Goal: Check status: Check status

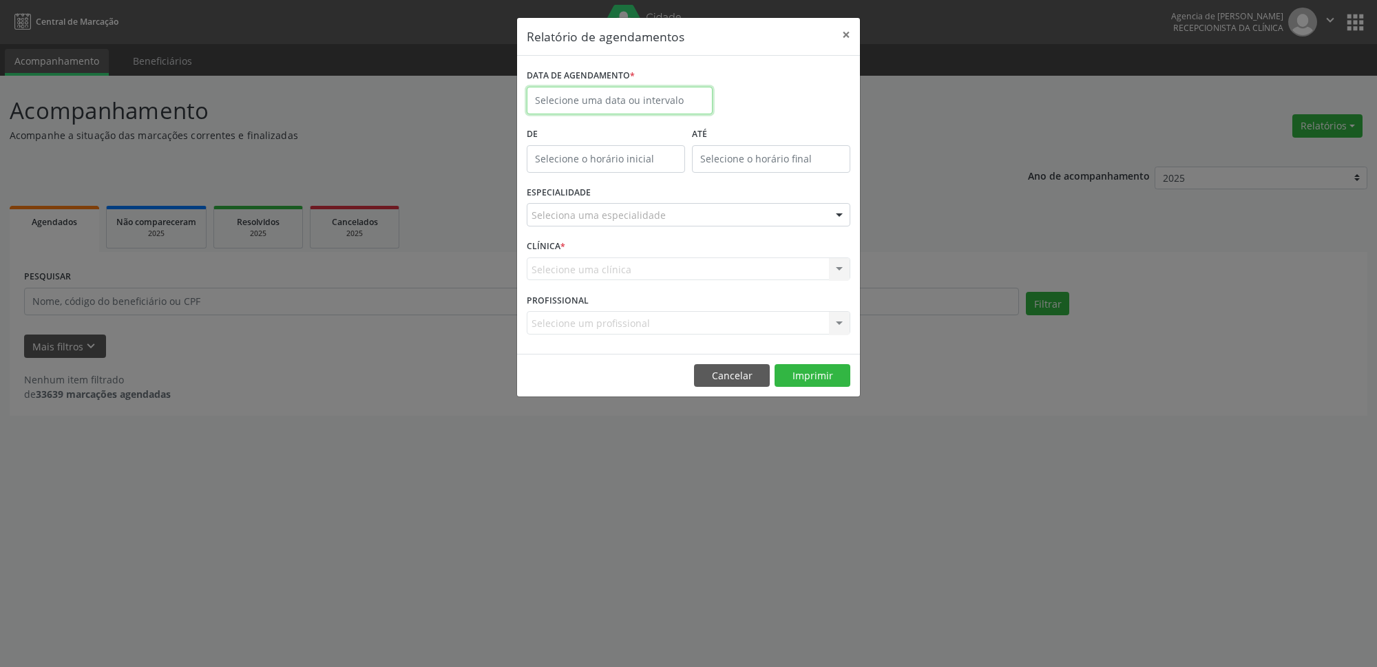
click at [643, 103] on input "text" at bounding box center [620, 101] width 186 height 28
click at [842, 34] on button "×" at bounding box center [847, 35] width 28 height 34
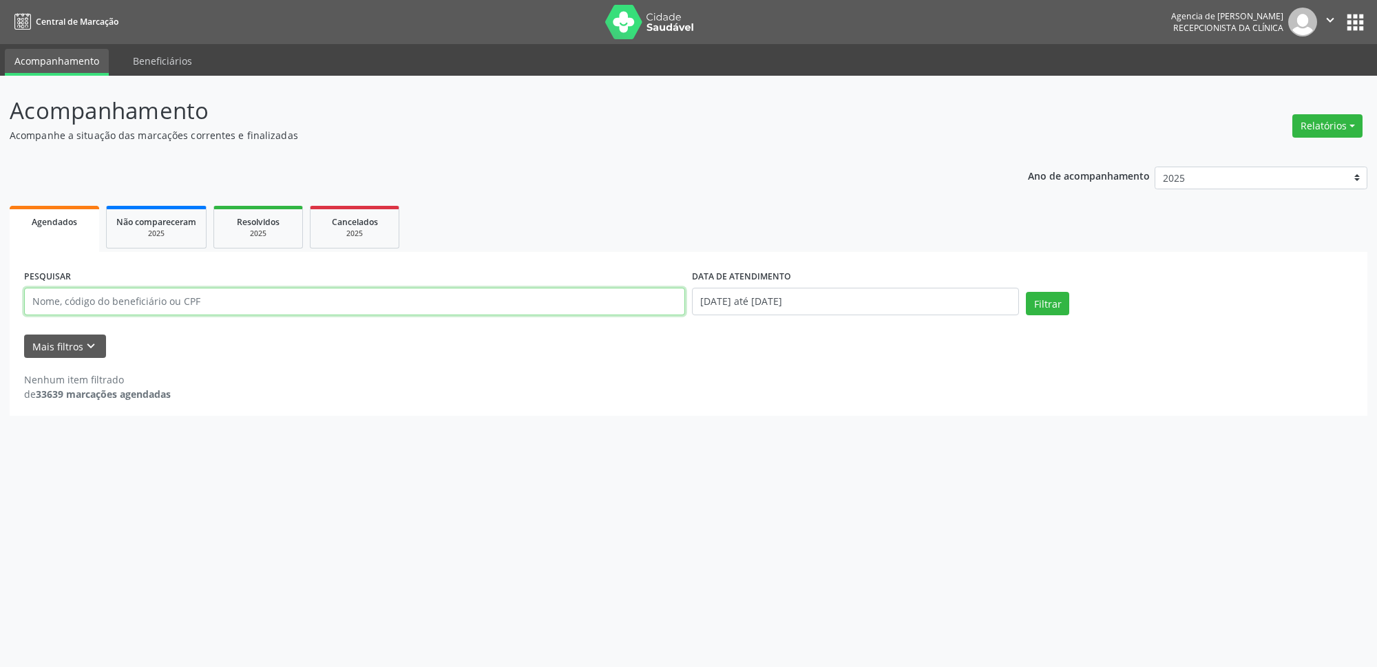
click at [403, 293] on input "text" at bounding box center [354, 302] width 661 height 28
type input "19048874572"
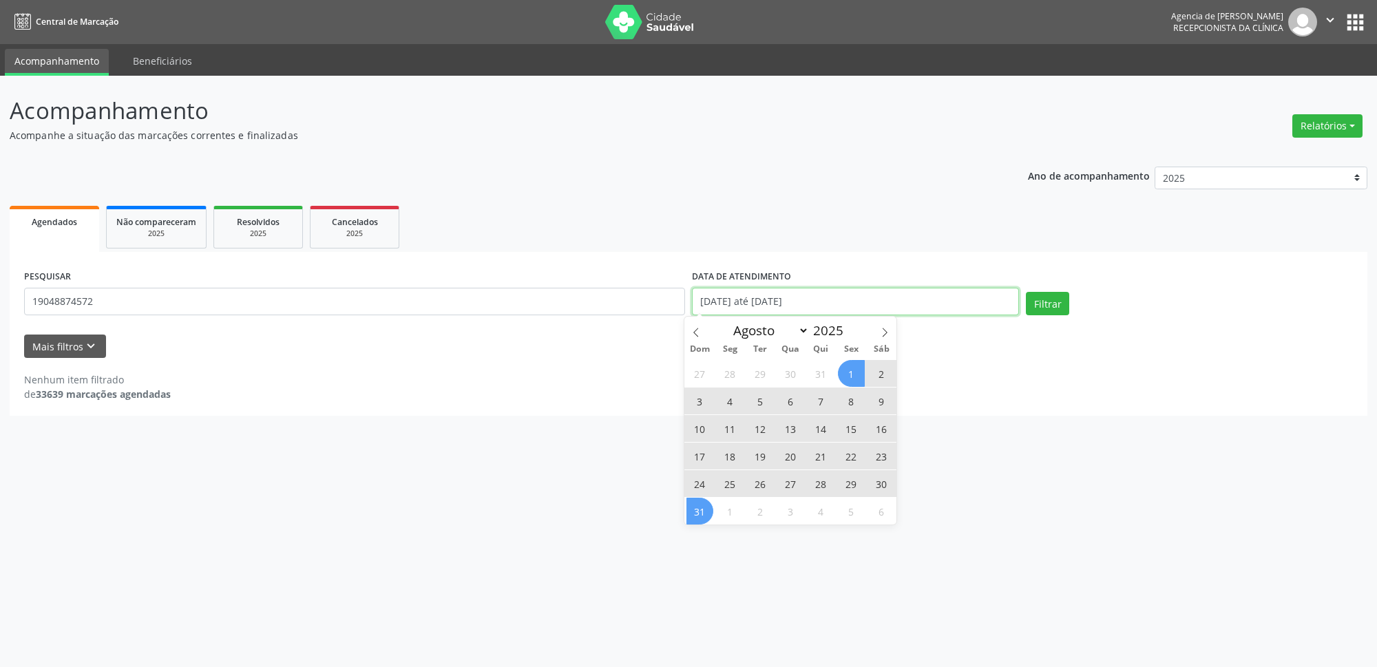
click at [853, 303] on input "[DATE] até [DATE]" at bounding box center [855, 302] width 327 height 28
click at [1019, 406] on div "PESQUISAR 19048874572 DATA DE ATENDIMENTO [DATE] até [DATE] Filtrar UNIDADE EXE…" at bounding box center [689, 334] width 1358 height 164
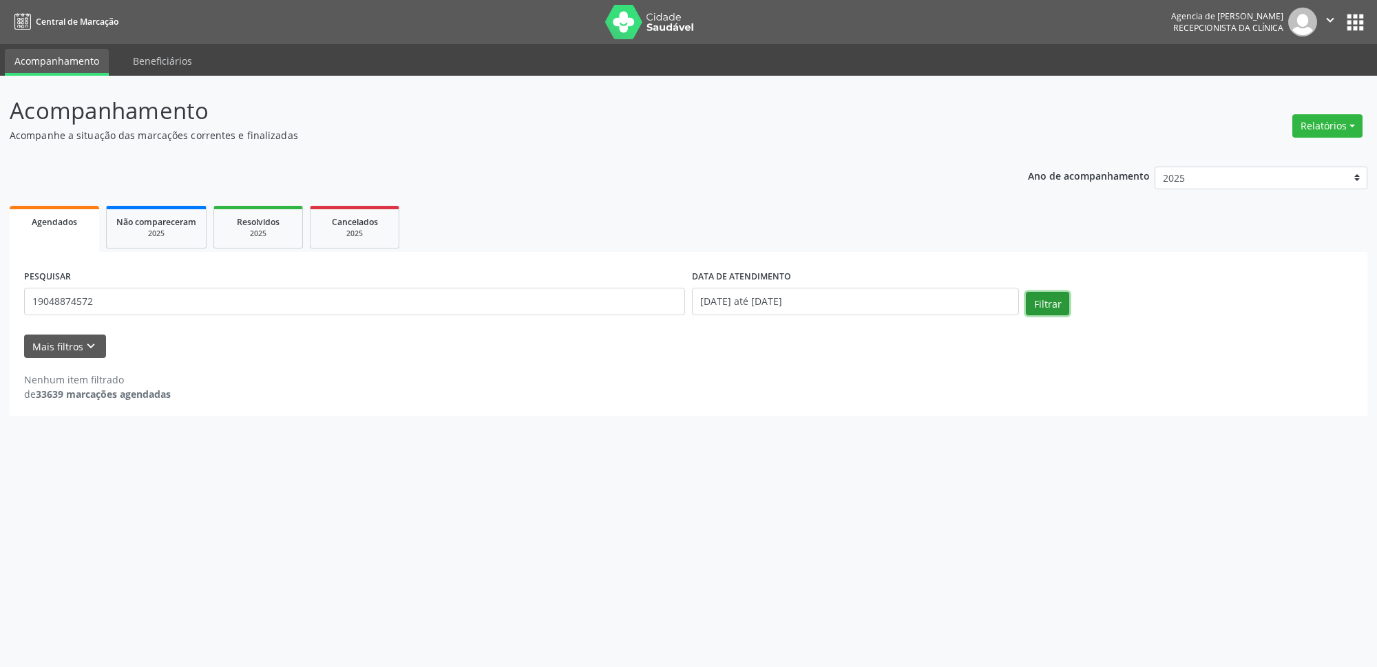
click at [1061, 295] on button "Filtrar" at bounding box center [1047, 303] width 43 height 23
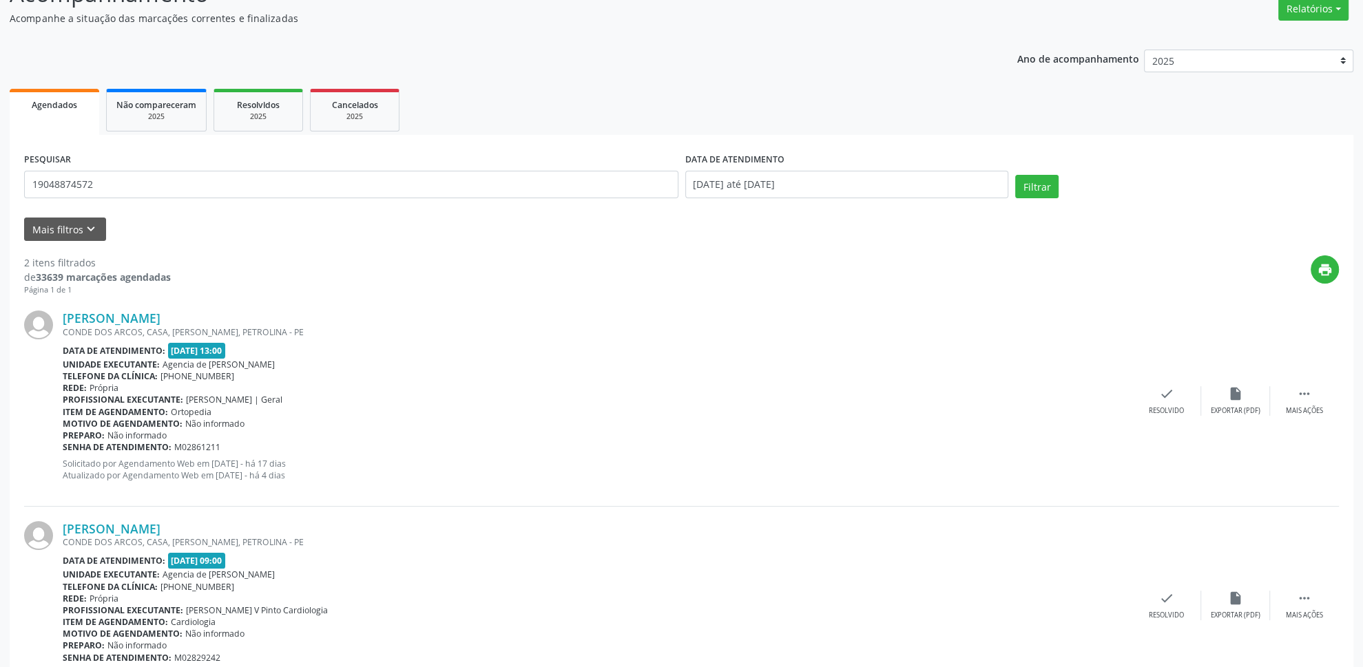
scroll to position [34, 0]
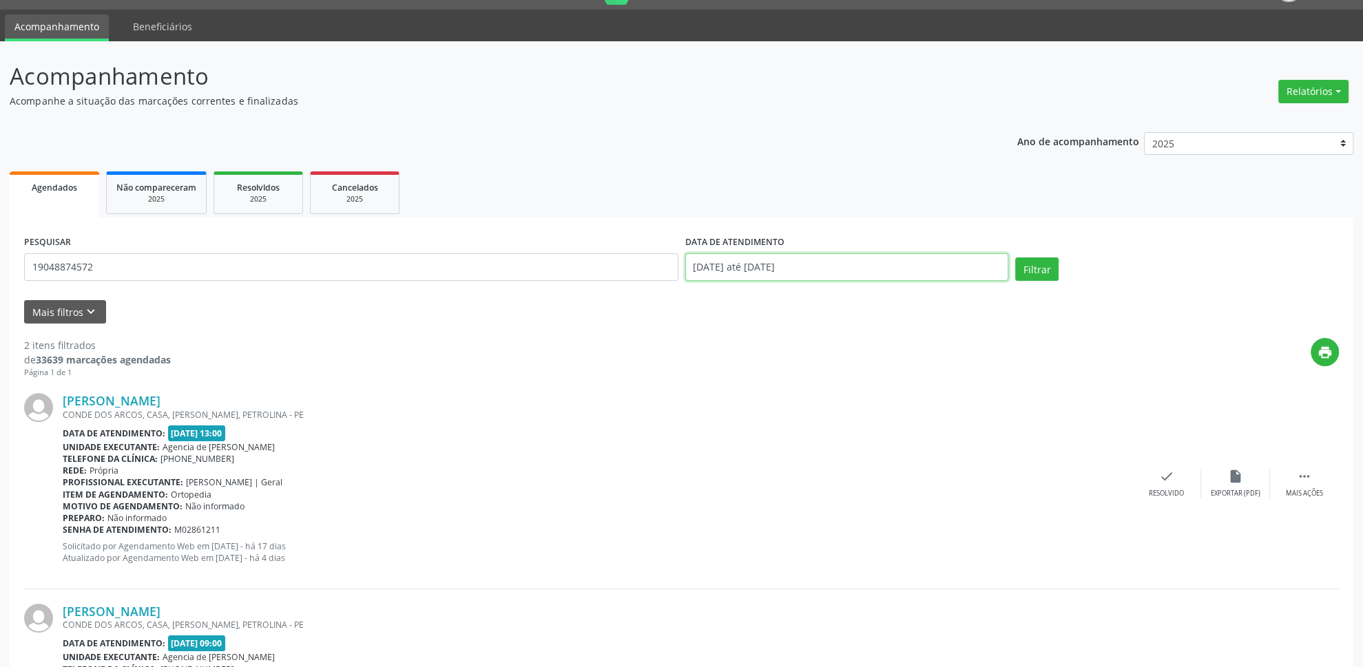
click at [772, 271] on input "[DATE] até [DATE]" at bounding box center [847, 267] width 324 height 28
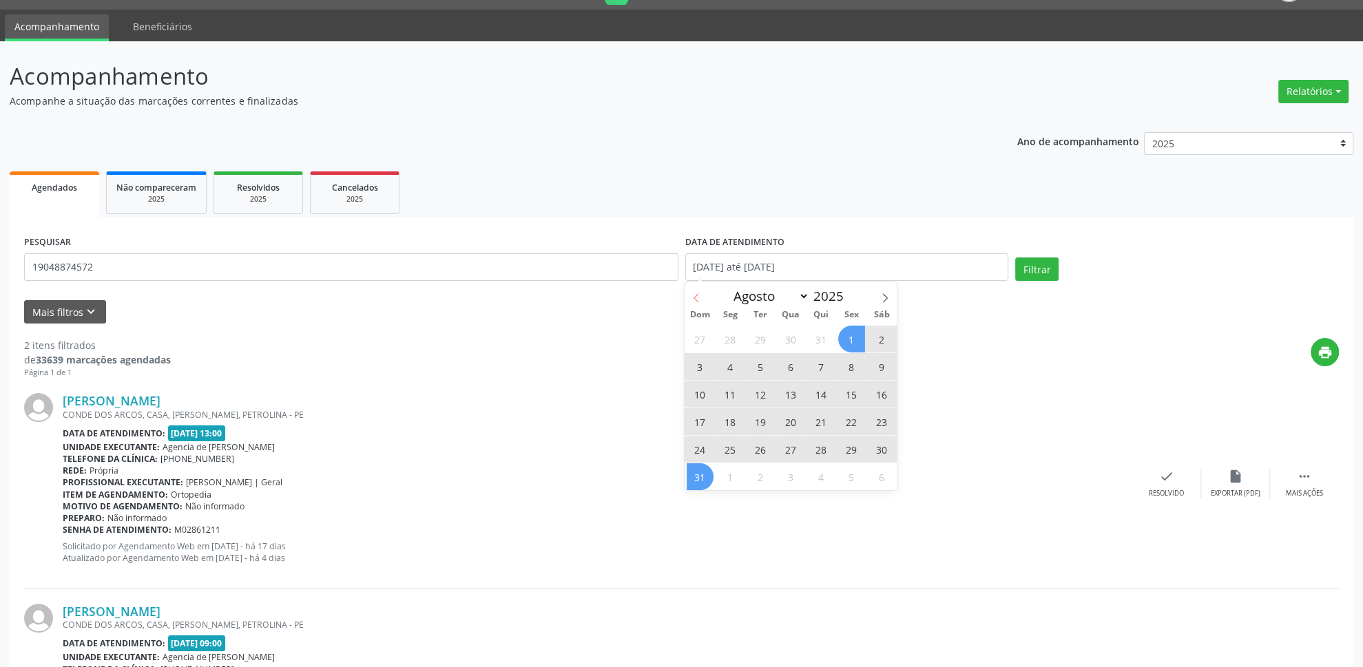
click at [693, 303] on icon at bounding box center [696, 298] width 10 height 10
select select "6"
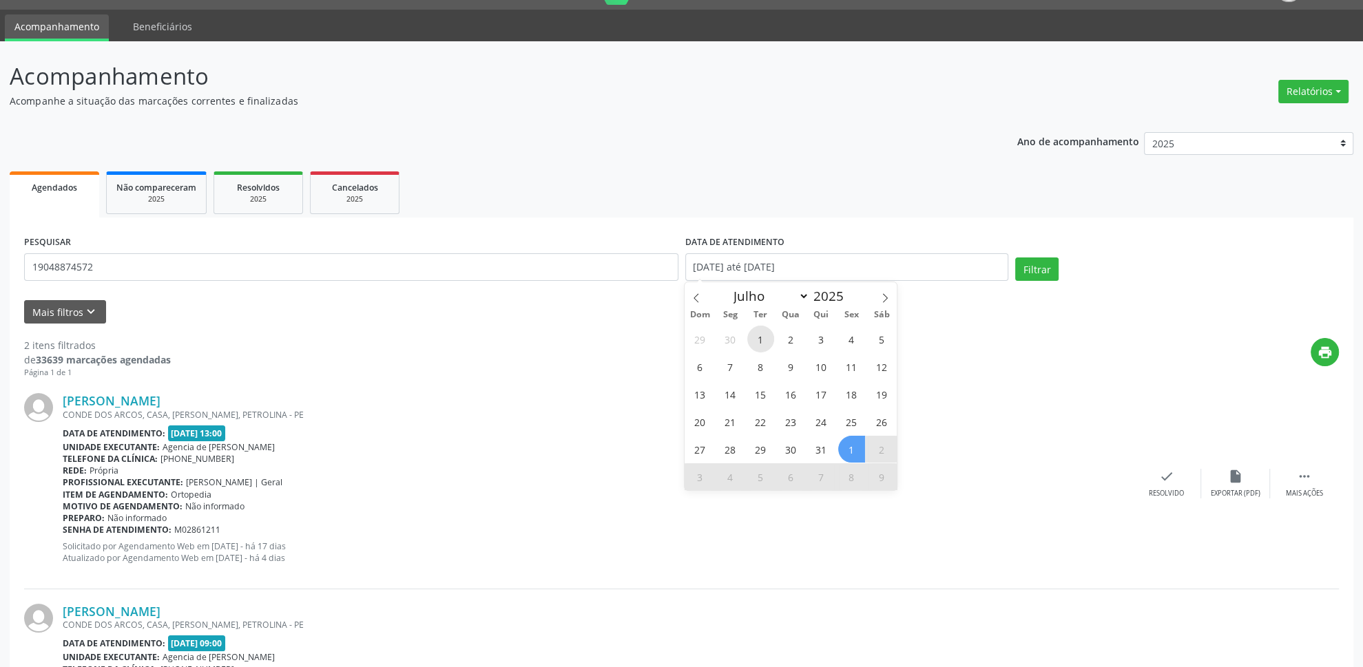
click at [758, 338] on span "1" at bounding box center [760, 339] width 27 height 27
type input "[DATE]"
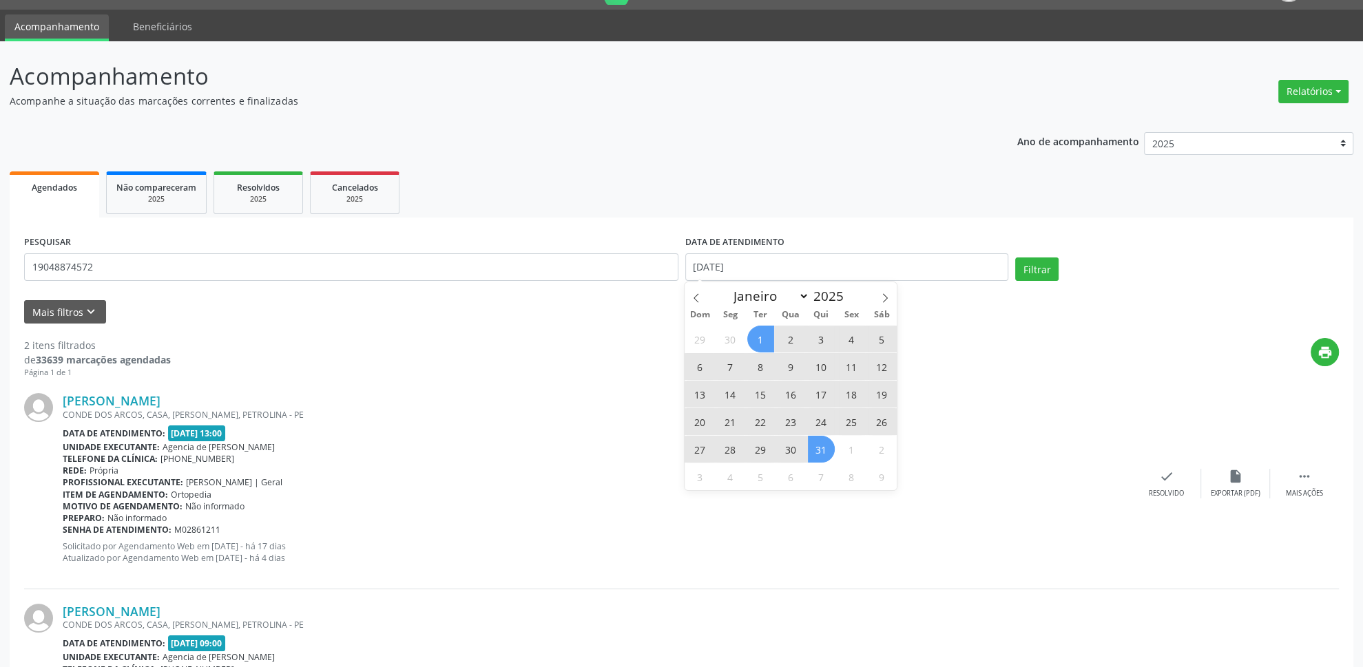
click at [825, 451] on span "31" at bounding box center [821, 449] width 27 height 27
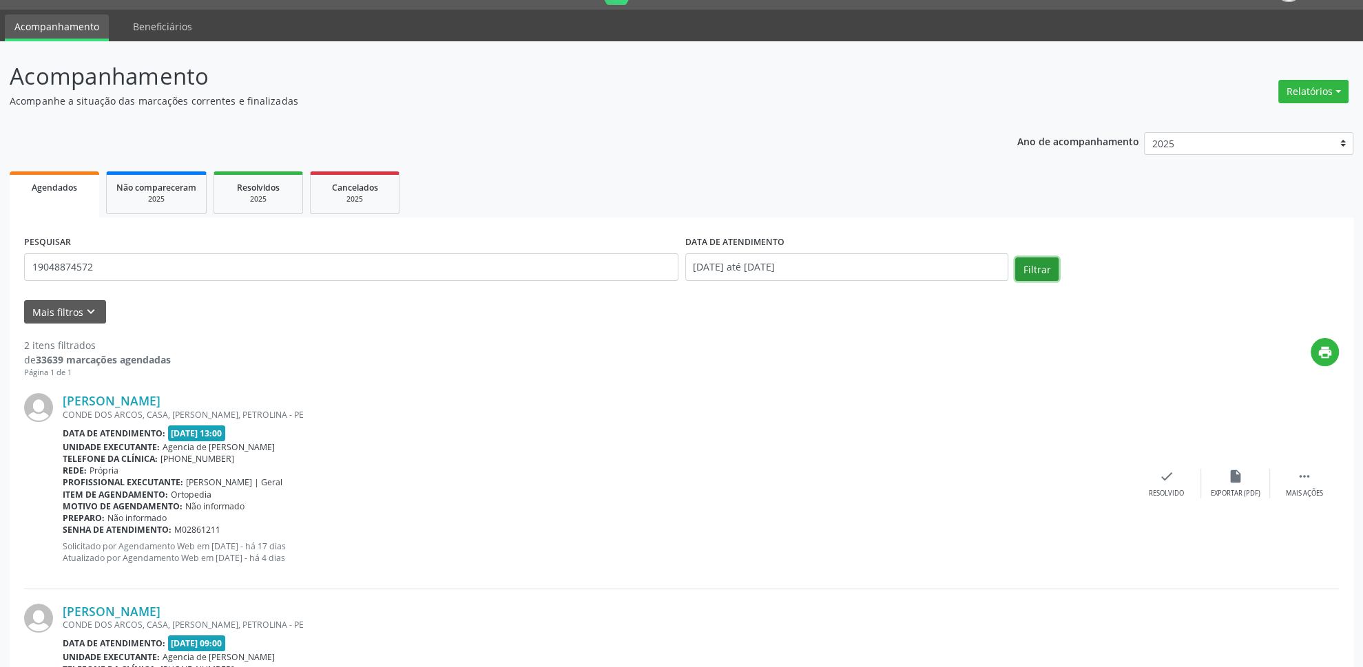
click at [1018, 273] on button "Filtrar" at bounding box center [1036, 269] width 43 height 23
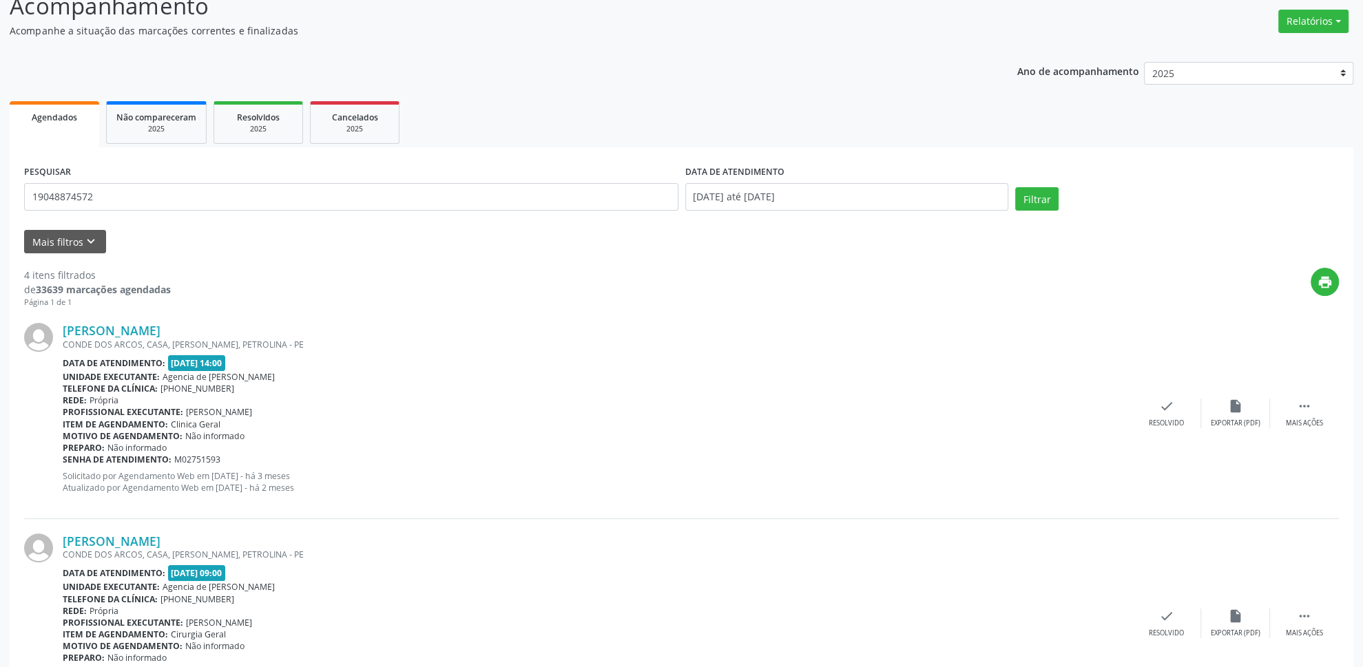
scroll to position [0, 0]
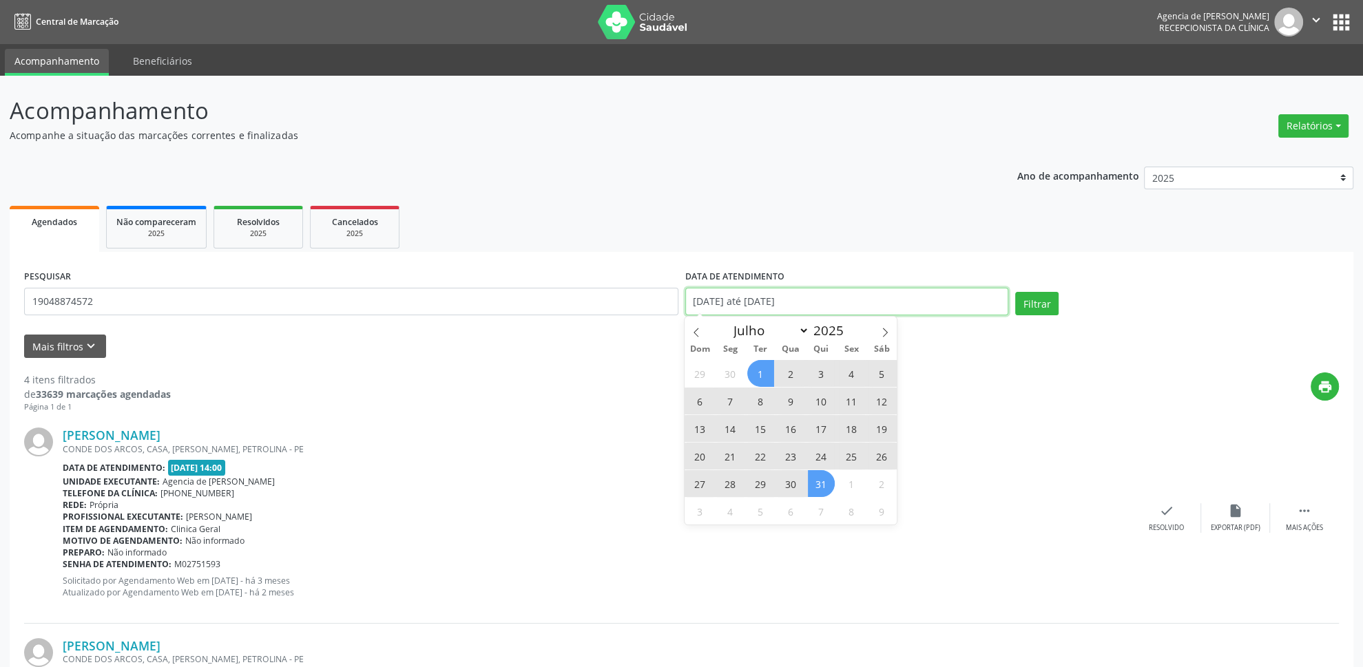
click at [780, 299] on input "[DATE] até [DATE]" at bounding box center [847, 302] width 324 height 28
click at [889, 331] on icon at bounding box center [885, 333] width 10 height 10
select select "7"
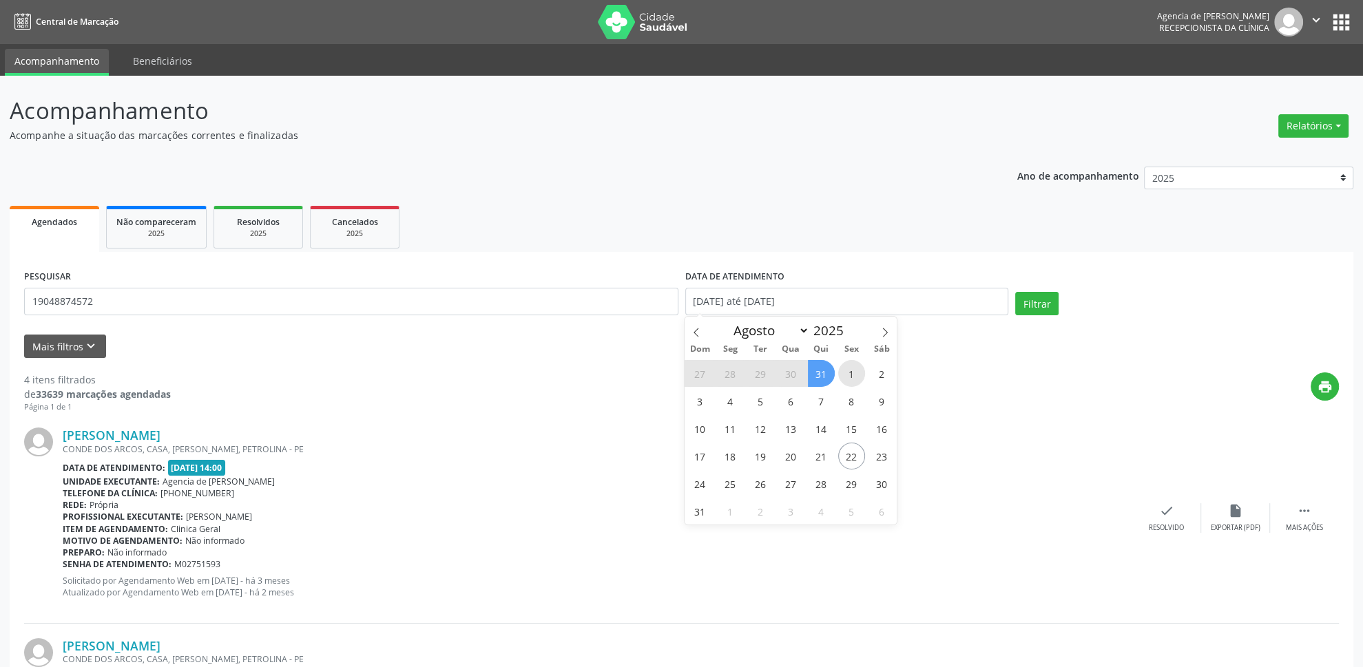
click at [851, 381] on span "1" at bounding box center [851, 373] width 27 height 27
type input "[DATE]"
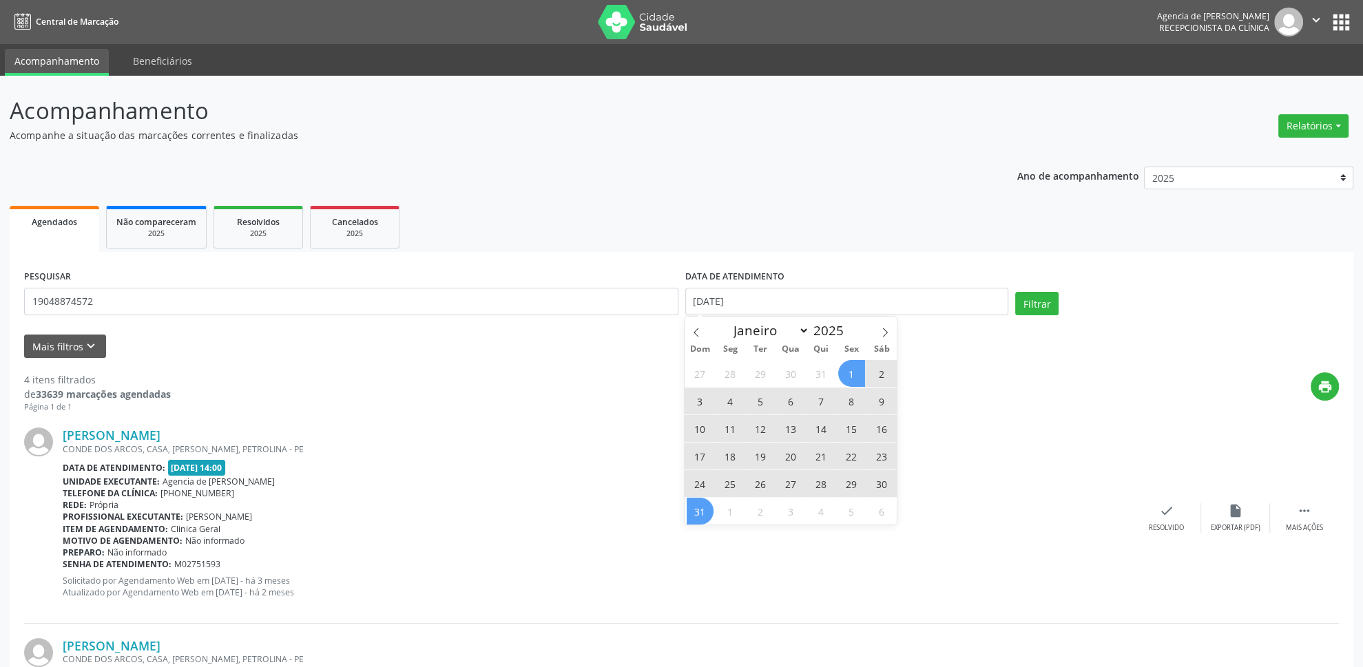
click at [691, 519] on span "31" at bounding box center [700, 511] width 27 height 27
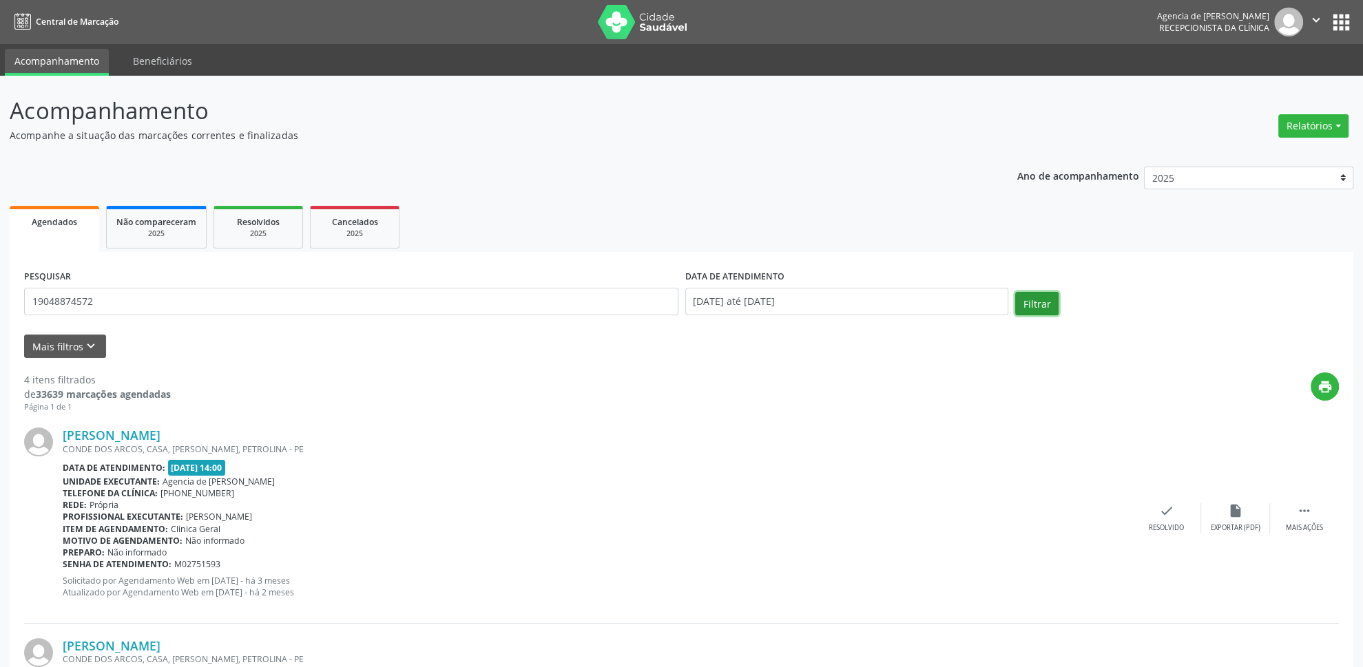
click at [1034, 298] on button "Filtrar" at bounding box center [1036, 303] width 43 height 23
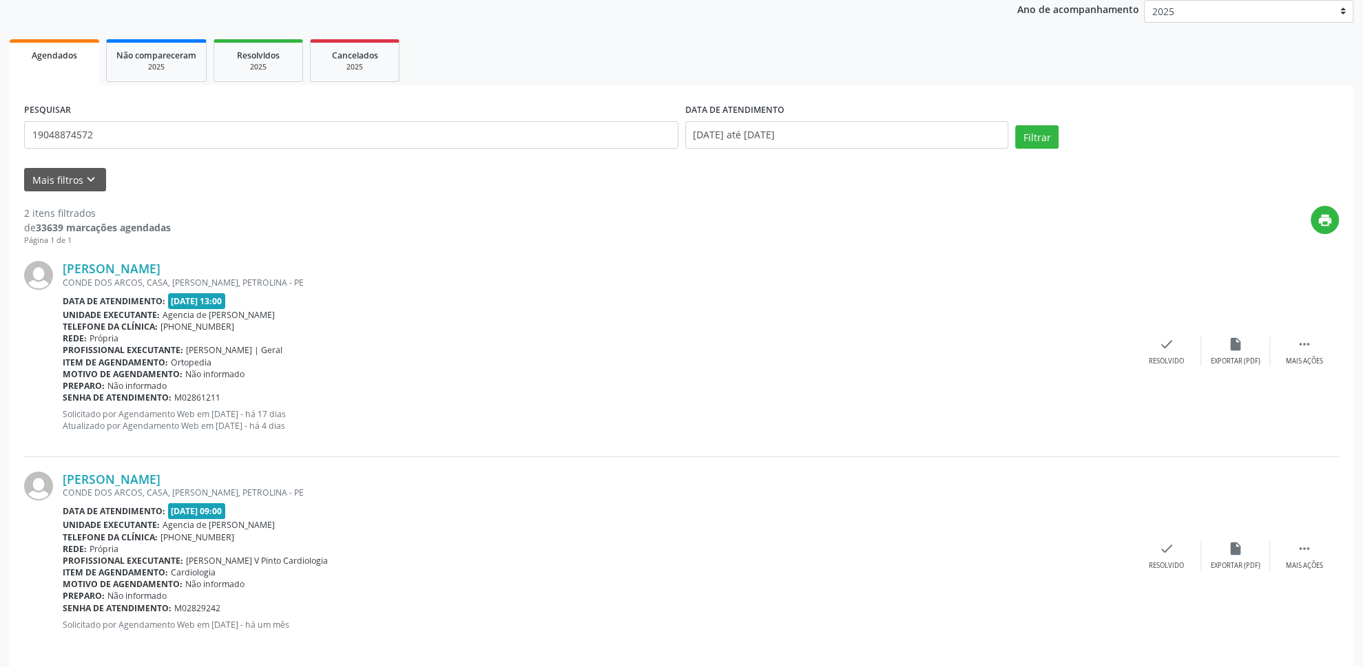
scroll to position [179, 0]
